Goal: Task Accomplishment & Management: Complete application form

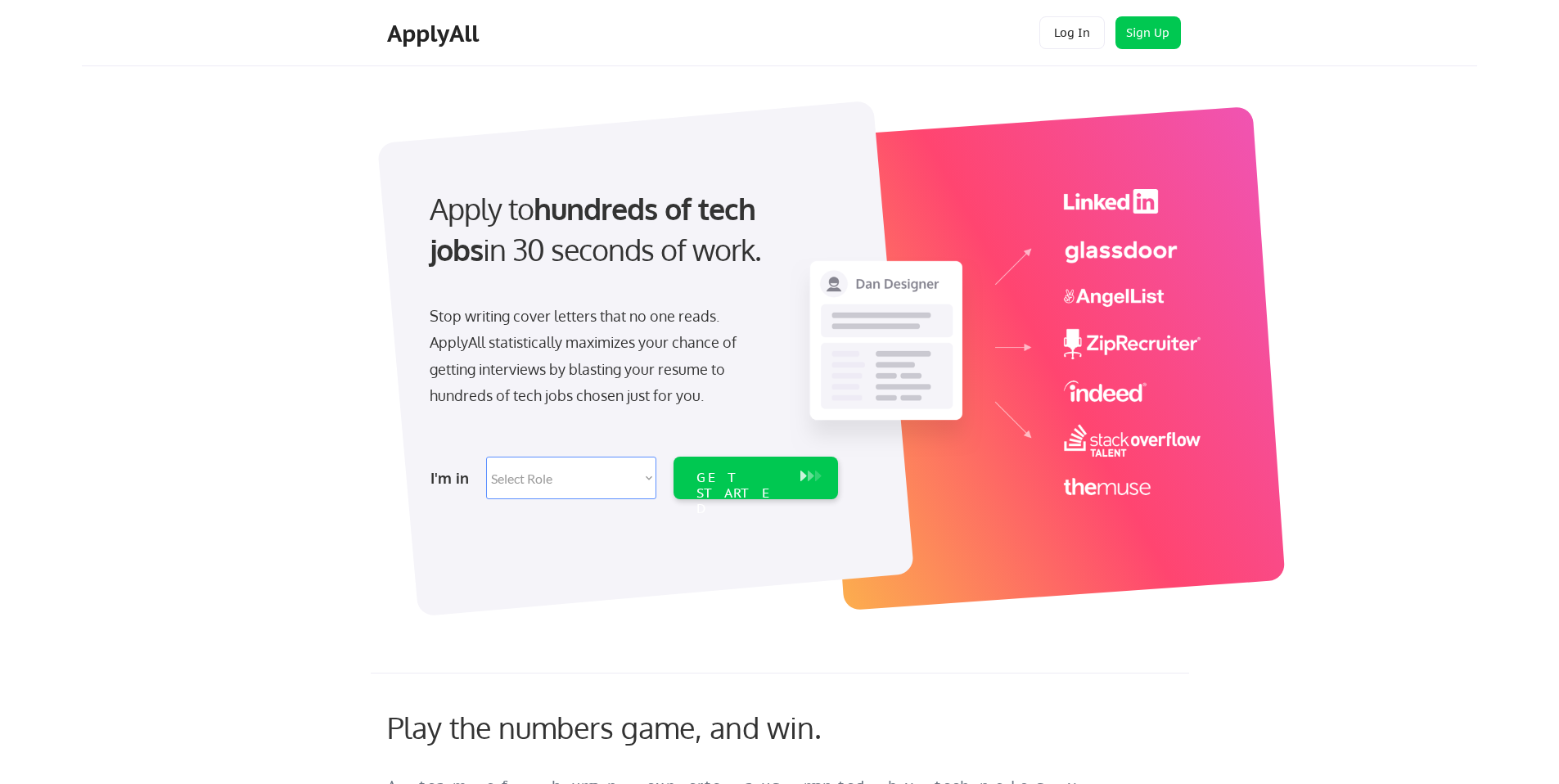
click at [540, 481] on select "Select Role Software Engineering Product Management Customer Success Sales UI/U…" at bounding box center [572, 478] width 171 height 43
click at [573, 477] on select "Select Role Software Engineering Product Management Customer Success Sales UI/U…" at bounding box center [572, 478] width 171 height 43
select select ""product""
click at [486, 457] on select "Select Role Software Engineering Product Management Customer Success Sales UI/U…" at bounding box center [572, 478] width 171 height 43
select select ""product""
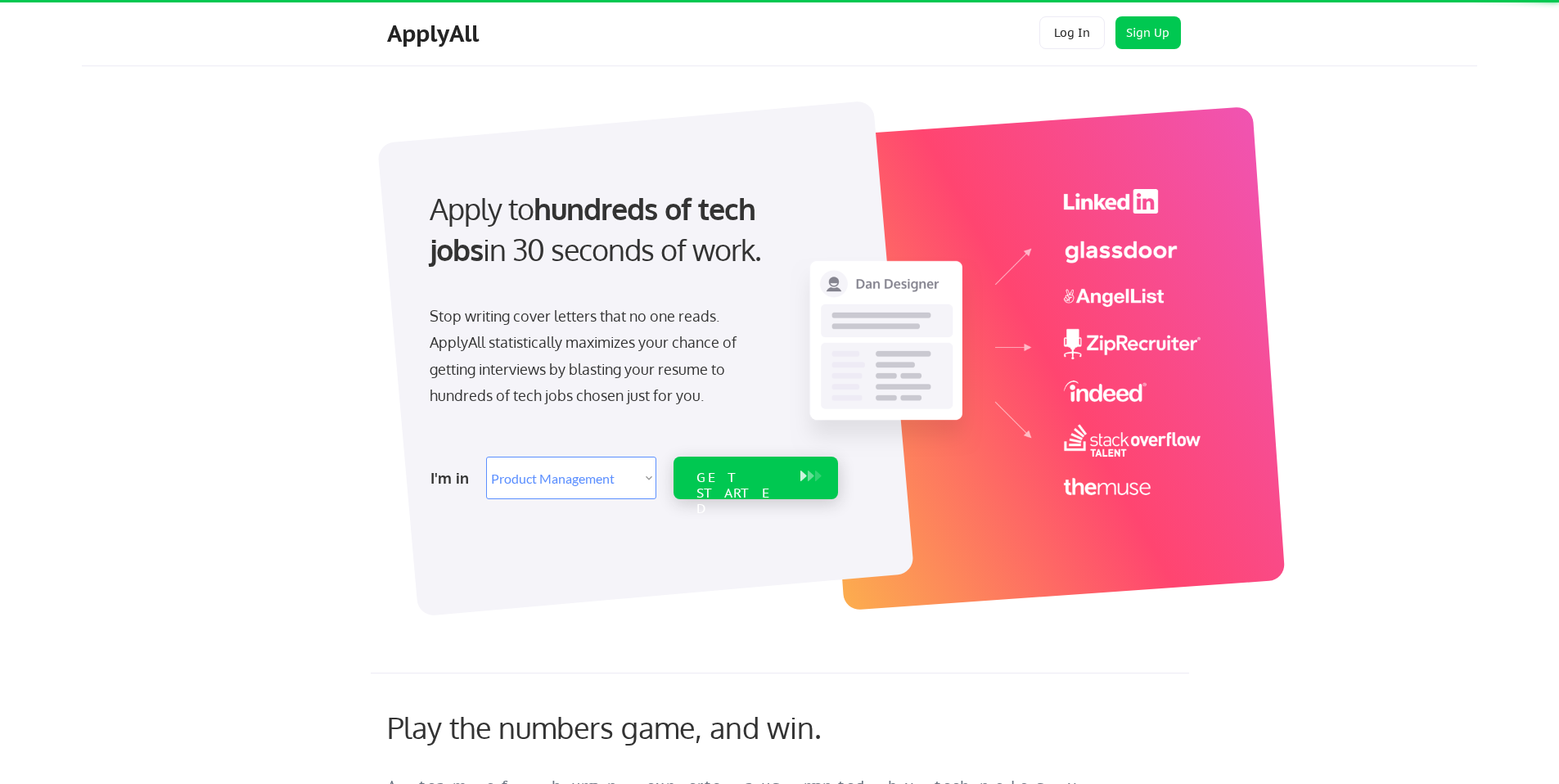
click at [714, 481] on div "GET STARTED" at bounding box center [740, 494] width 88 height 48
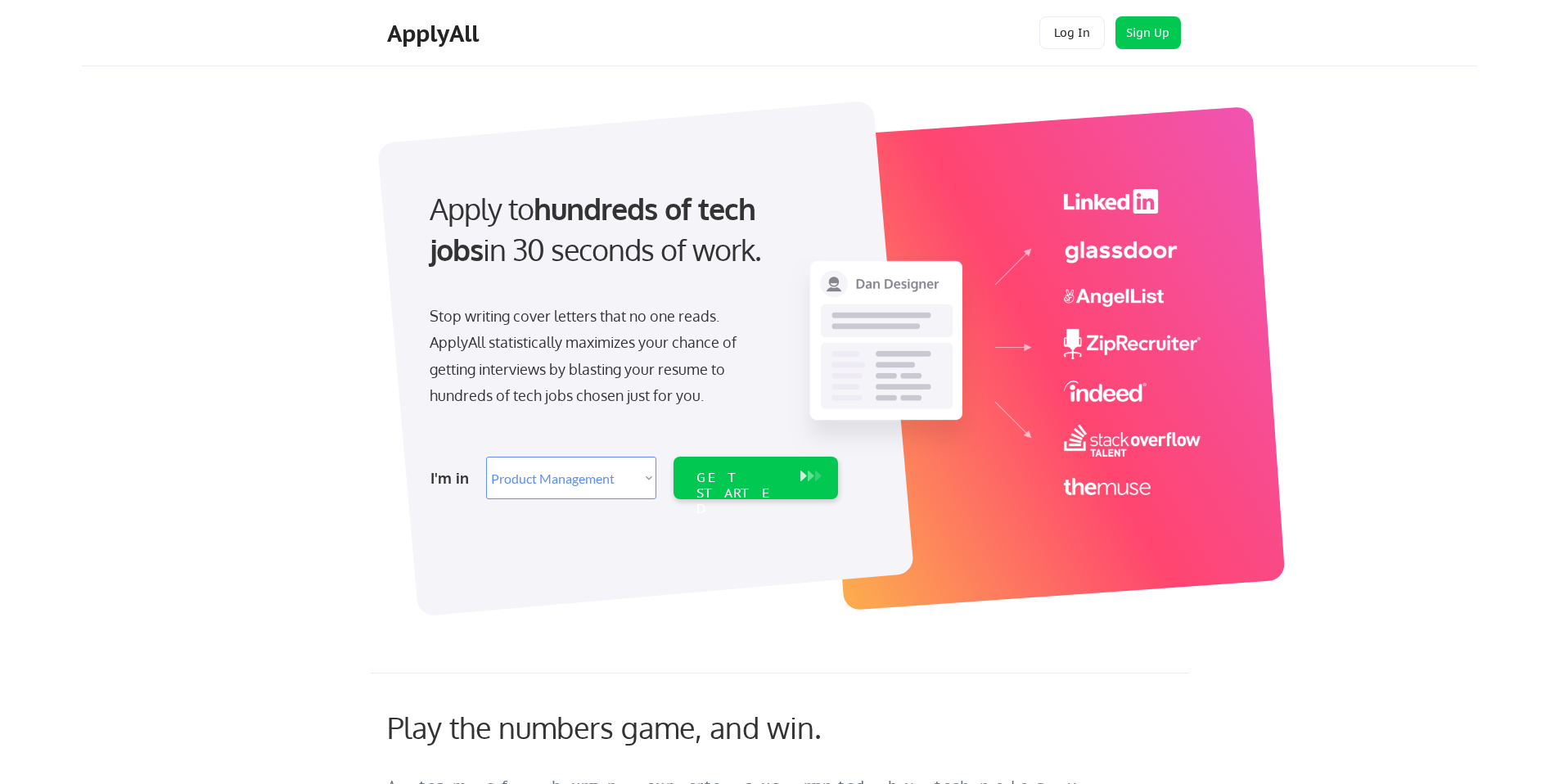
select select ""product""
